Goal: Use online tool/utility

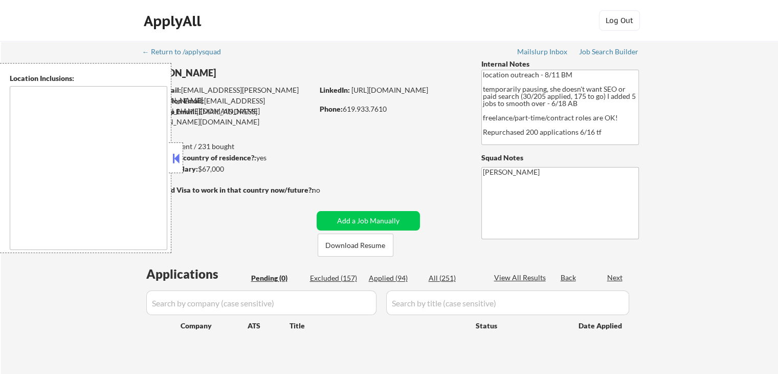
type textarea "[GEOGRAPHIC_DATA], [GEOGRAPHIC_DATA] [GEOGRAPHIC_DATA], [GEOGRAPHIC_DATA] [GEOG…"
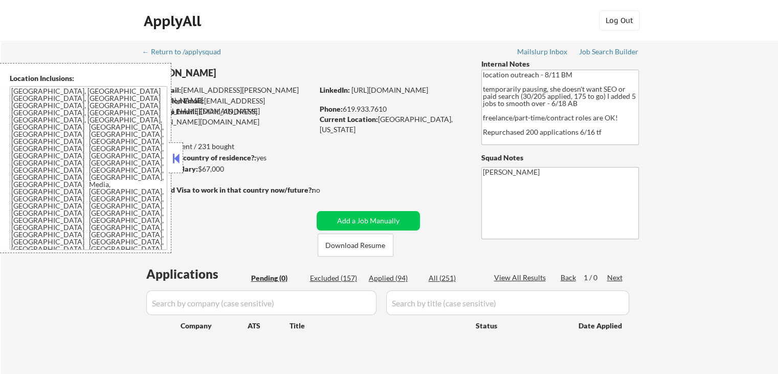
click at [177, 165] on button at bounding box center [175, 157] width 11 height 15
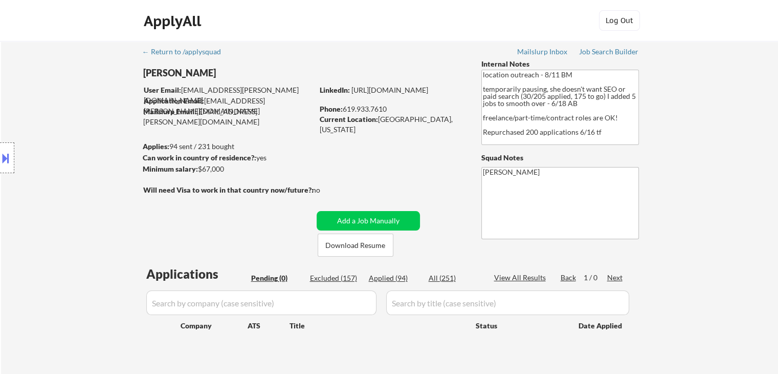
click at [196, 210] on div "← Return to /applysquad Mailslurp Inbox Job Search Builder Jasmine Kaloudis Use…" at bounding box center [390, 207] width 511 height 333
click at [96, 175] on div "Location Inclusions: Philadelphia, PA Camden, NJ Upper Darby, PA Cherry Hill, N…" at bounding box center [91, 158] width 183 height 190
click at [598, 57] on link "Job Search Builder" at bounding box center [609, 53] width 60 height 10
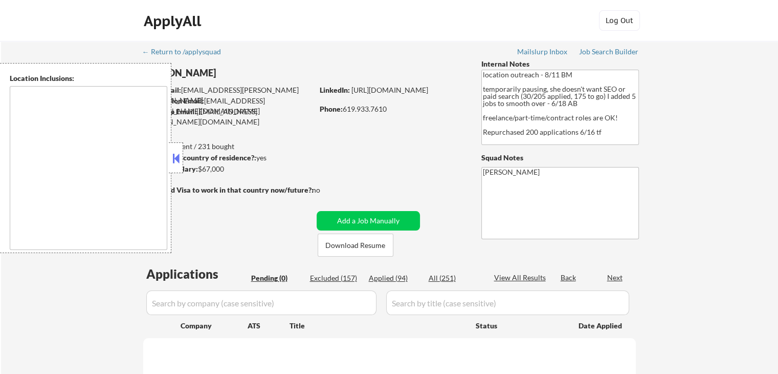
drag, startPoint x: 173, startPoint y: 165, endPoint x: 171, endPoint y: 170, distance: 6.0
click at [173, 164] on button at bounding box center [175, 157] width 11 height 15
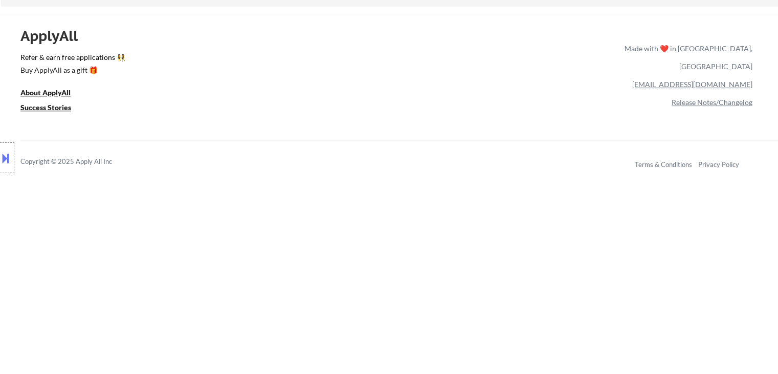
scroll to position [358, 0]
